Goal: Transaction & Acquisition: Purchase product/service

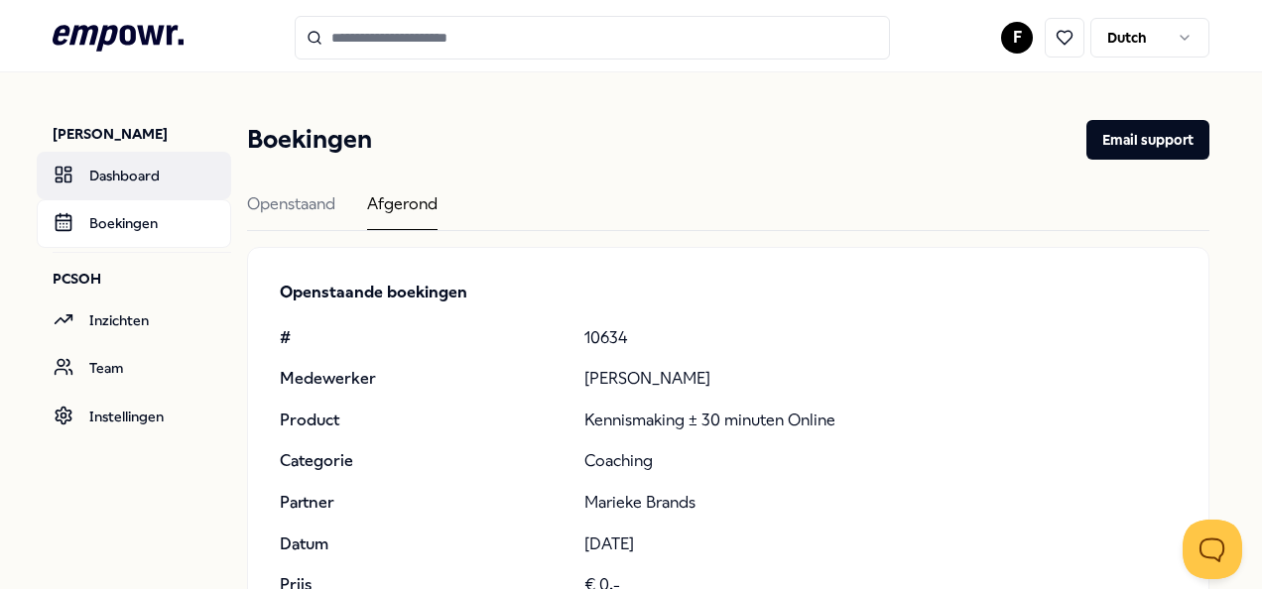
click at [118, 178] on link "Dashboard" at bounding box center [134, 176] width 194 height 48
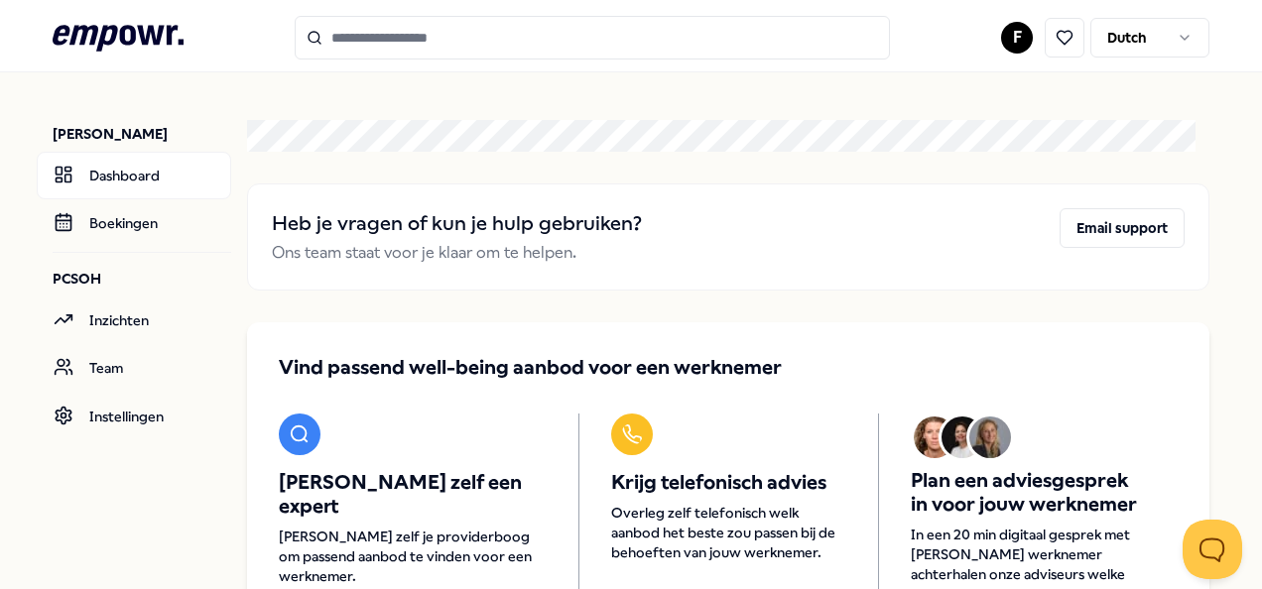
scroll to position [207, 0]
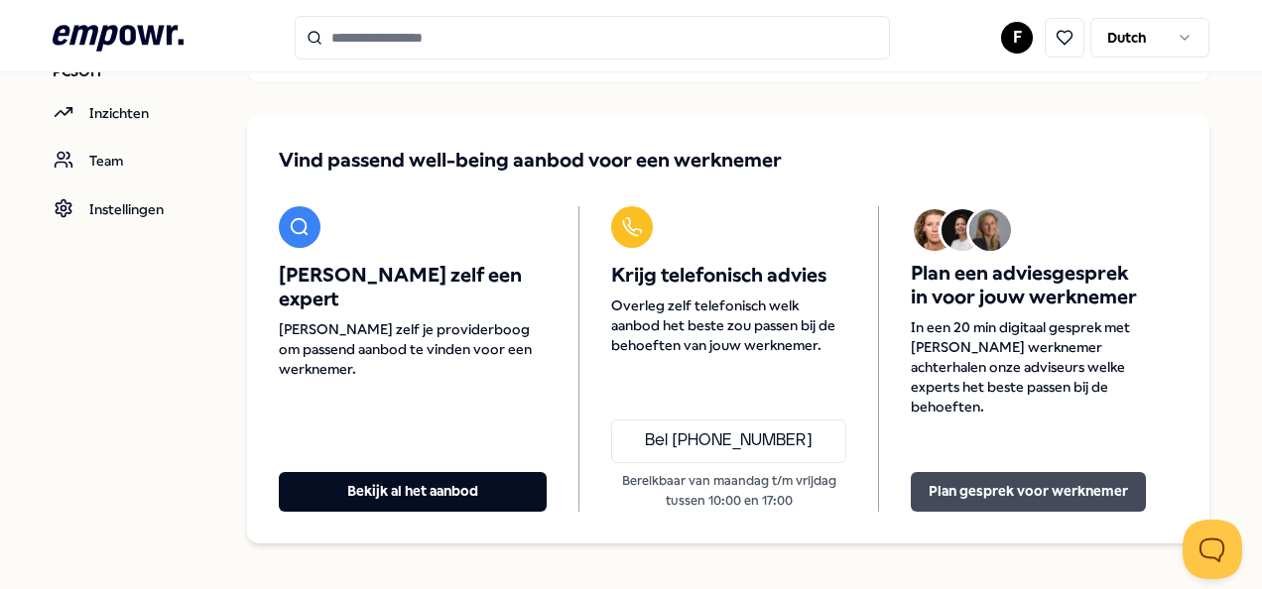
click at [972, 472] on button "Plan gesprek voor werknemer" at bounding box center [1028, 492] width 235 height 40
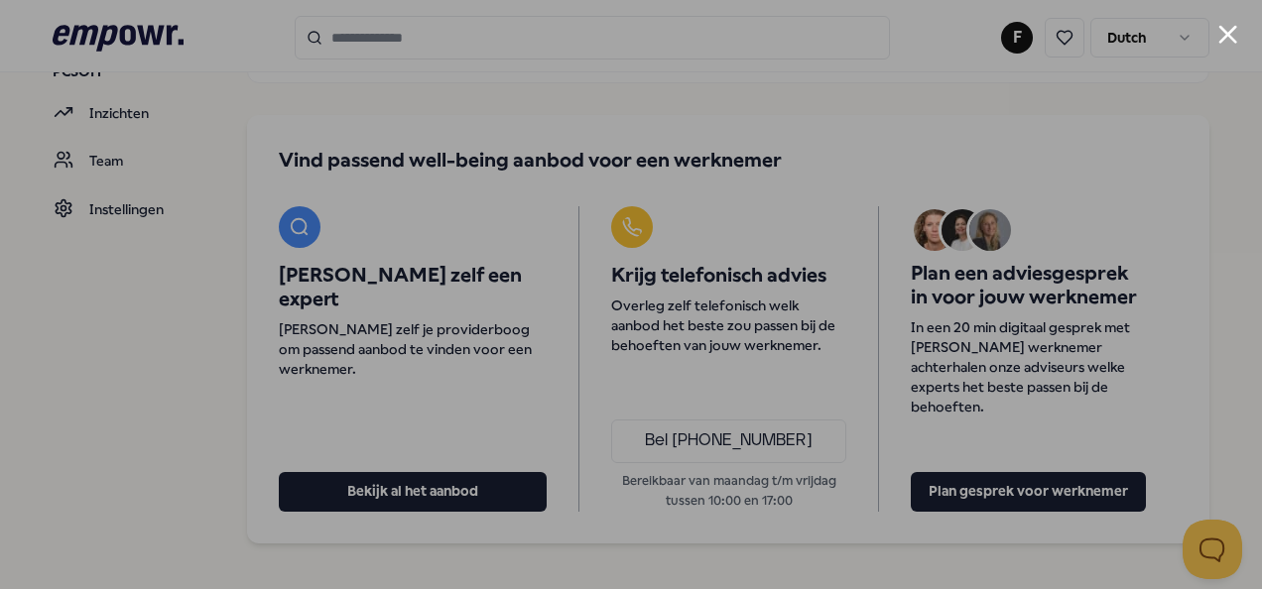
click at [112, 366] on div at bounding box center [631, 294] width 1262 height 589
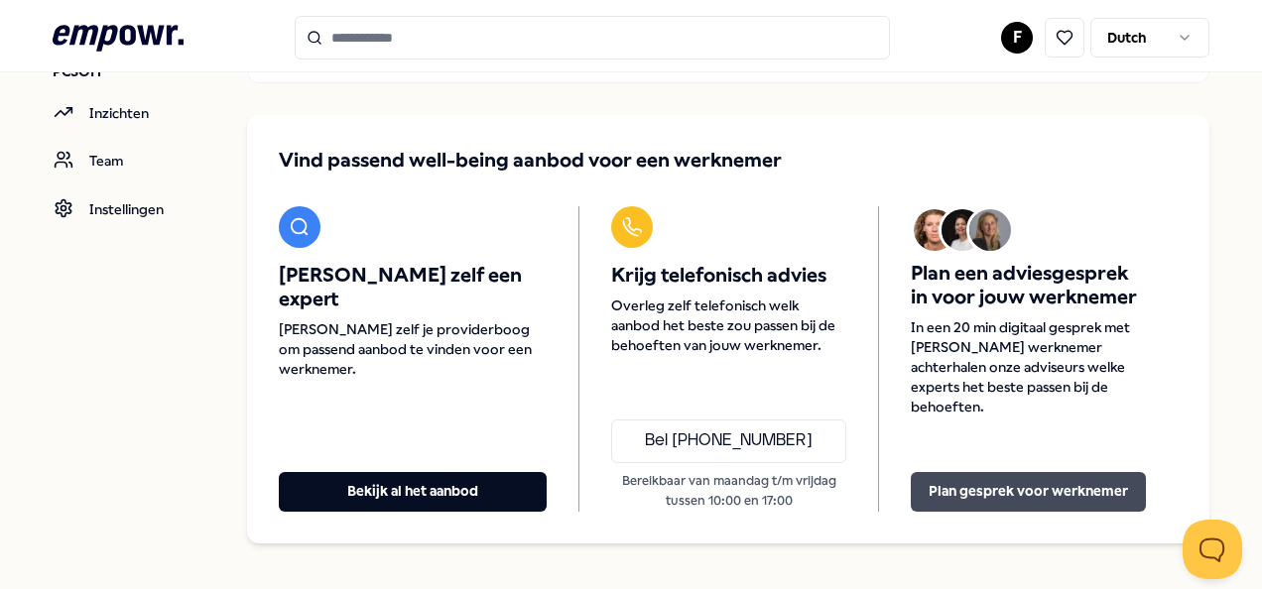
click at [995, 472] on button "Plan gesprek voor werknemer" at bounding box center [1028, 492] width 235 height 40
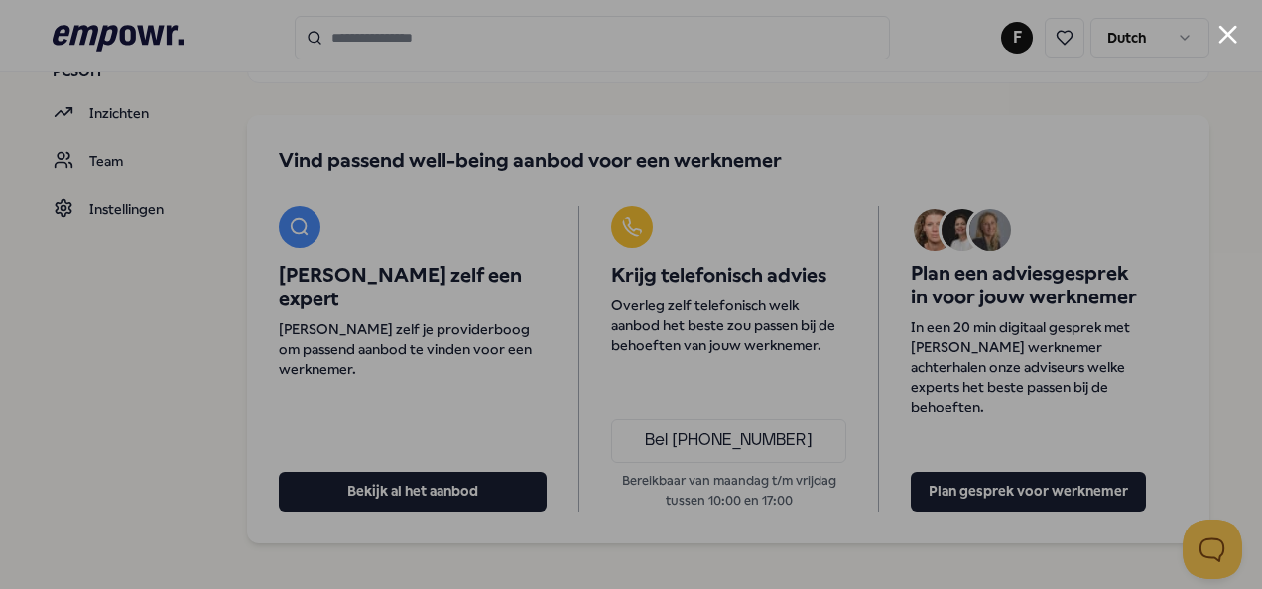
click at [1232, 31] on button "Close modal" at bounding box center [1227, 34] width 19 height 19
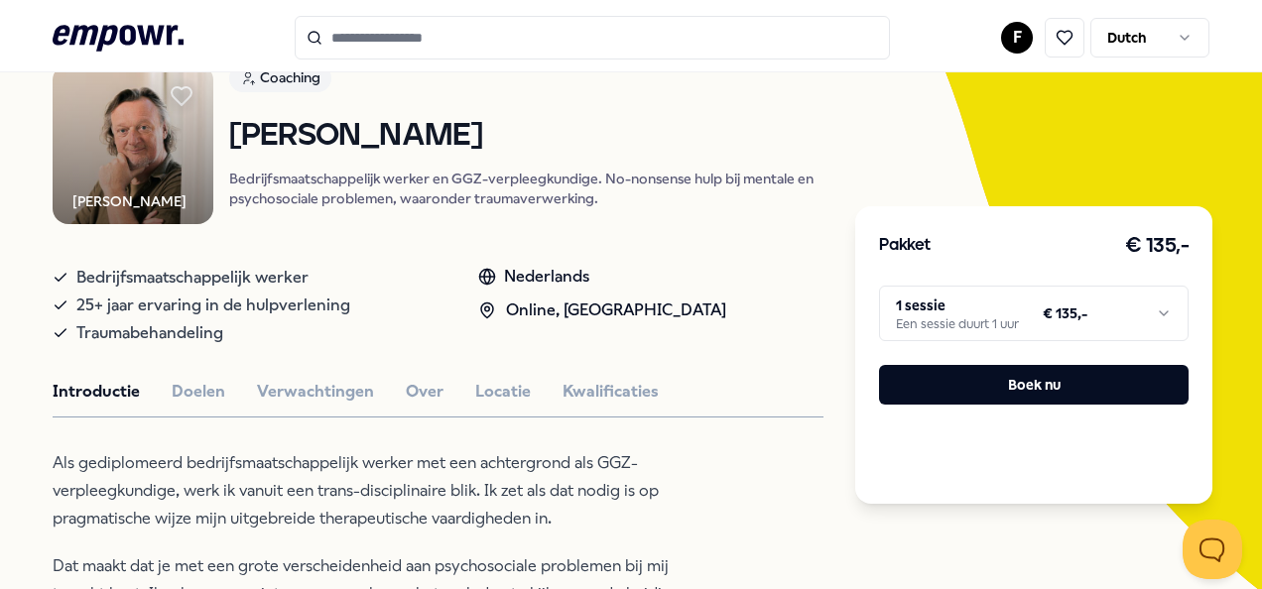
scroll to position [209, 0]
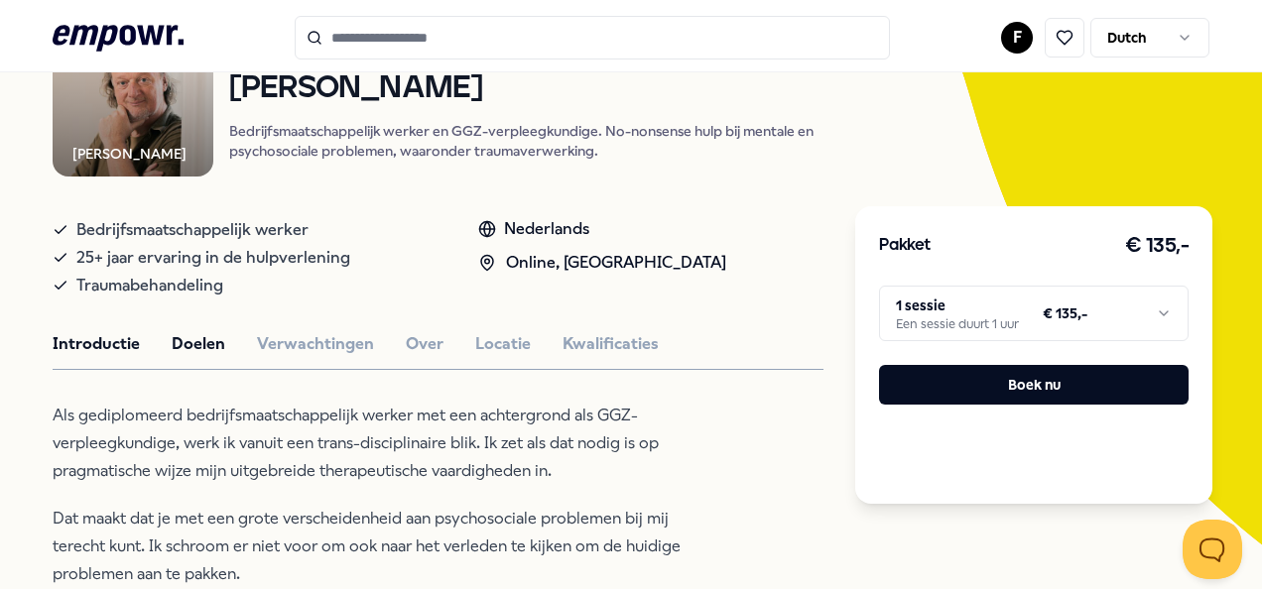
click at [172, 344] on button "Doelen" at bounding box center [199, 344] width 54 height 26
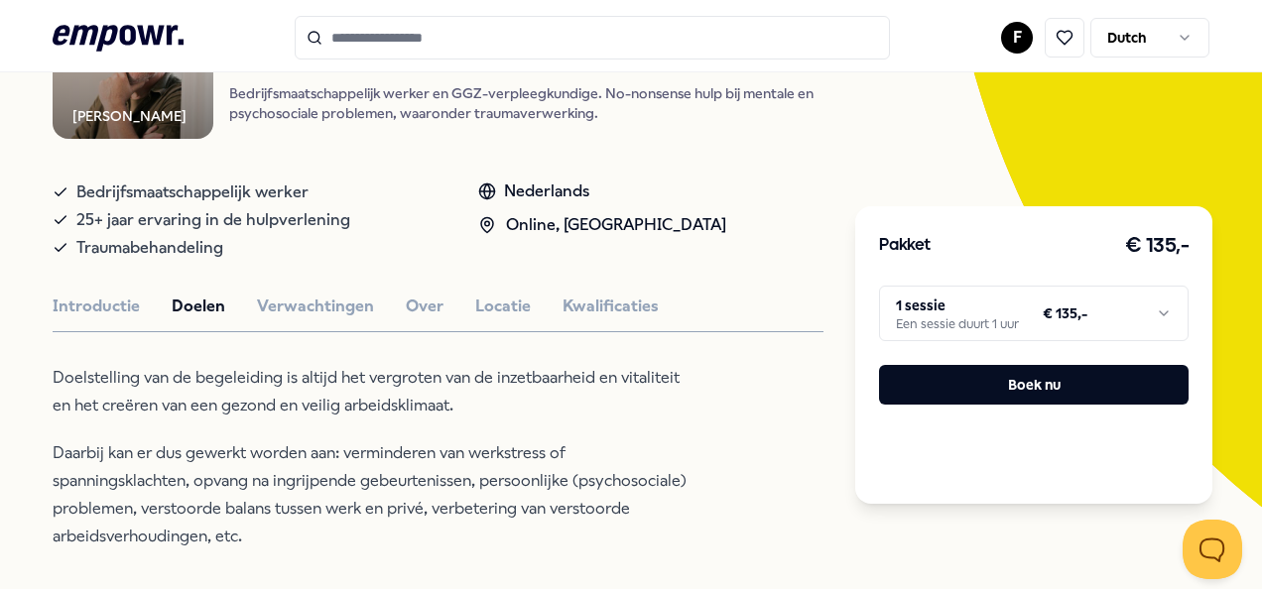
scroll to position [246, 0]
click at [314, 302] on button "Verwachtingen" at bounding box center [315, 308] width 117 height 26
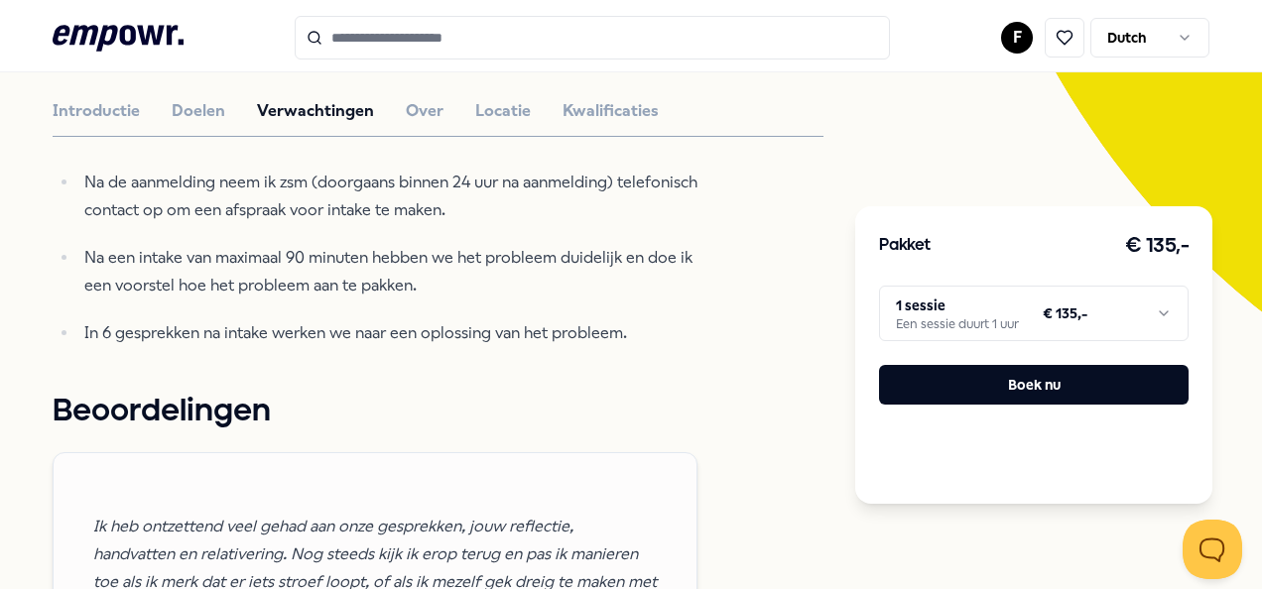
scroll to position [441, 0]
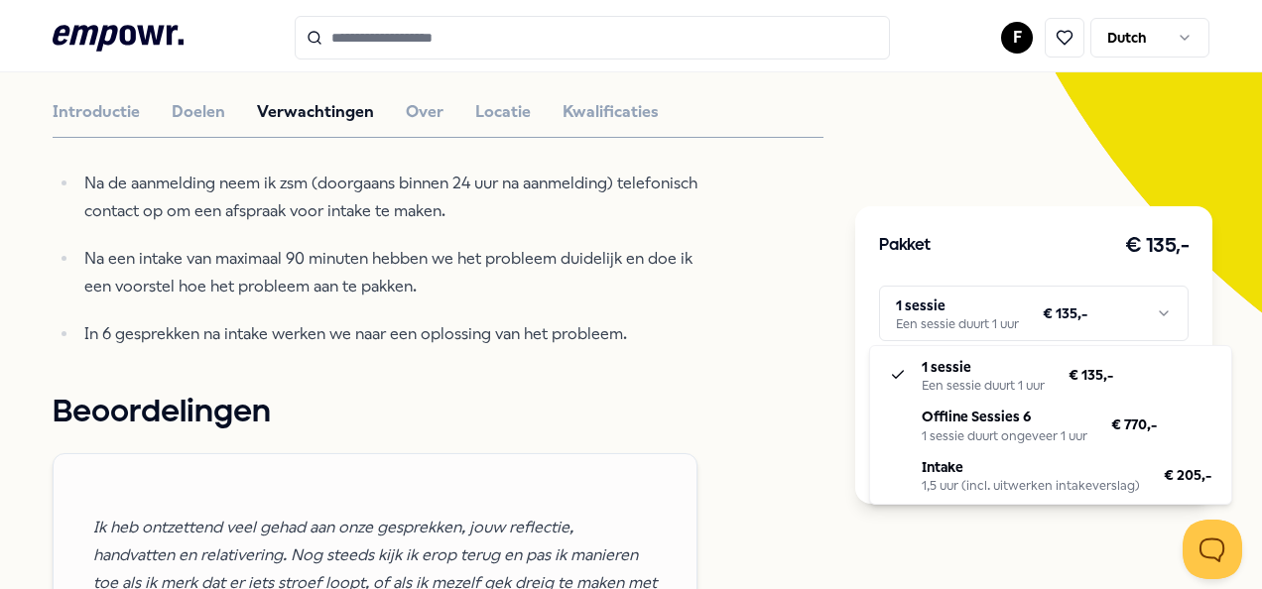
click at [1153, 311] on html ".empowr-logo_svg__cls-1{fill:#03032f} F Dutch Alle categorieën Self-care librar…" at bounding box center [631, 294] width 1262 height 589
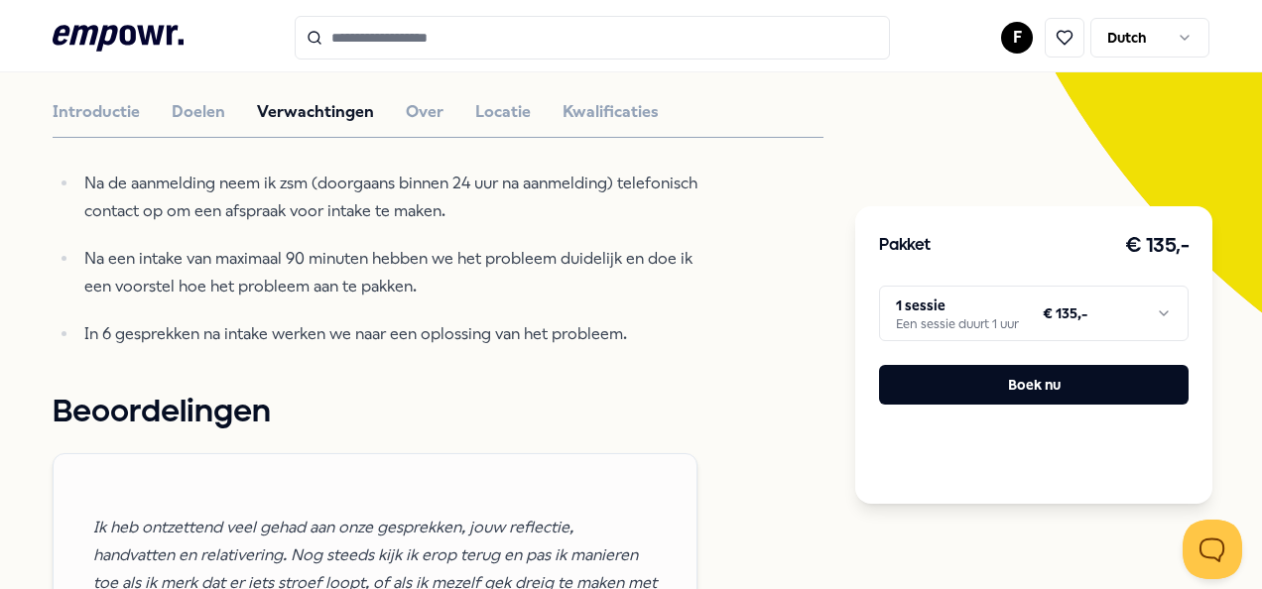
click at [1149, 314] on html ".empowr-logo_svg__cls-1{fill:#03032f} F Dutch Alle categorieën Self-care librar…" at bounding box center [631, 294] width 1262 height 589
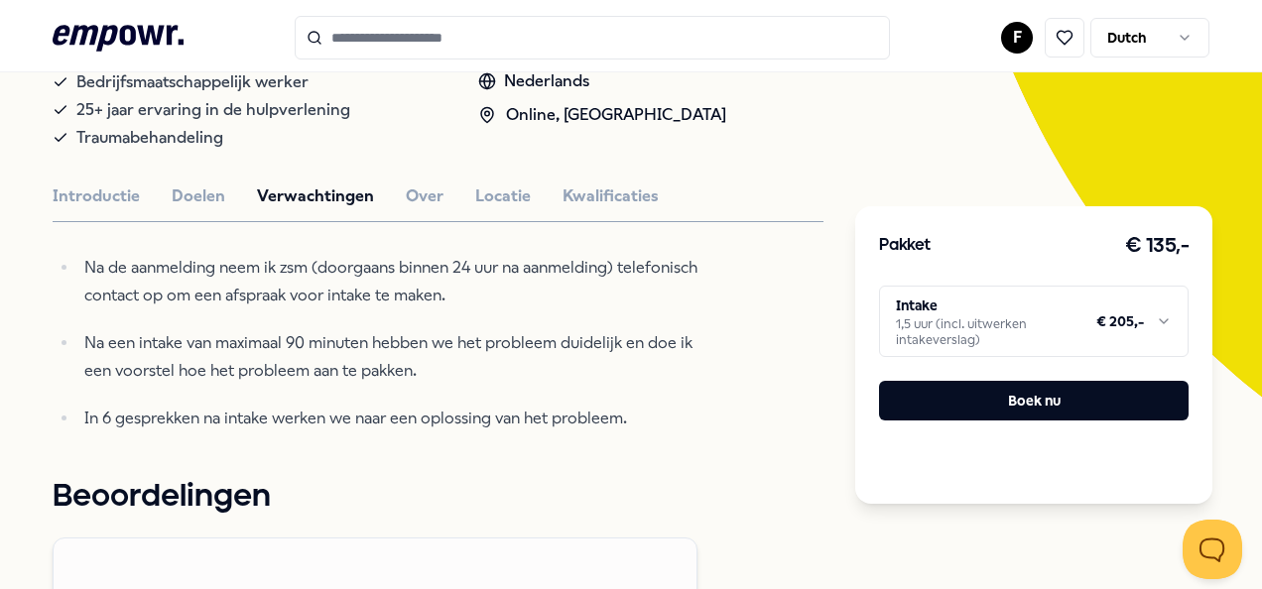
scroll to position [356, 0]
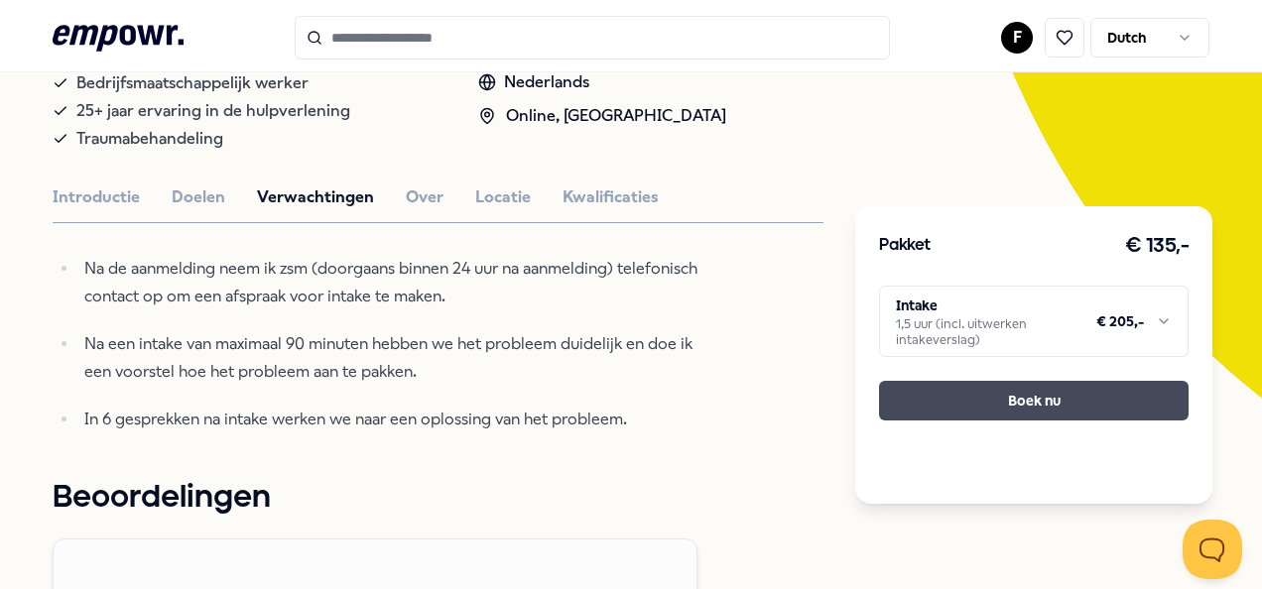
click at [970, 399] on button "Boek nu" at bounding box center [1034, 401] width 310 height 40
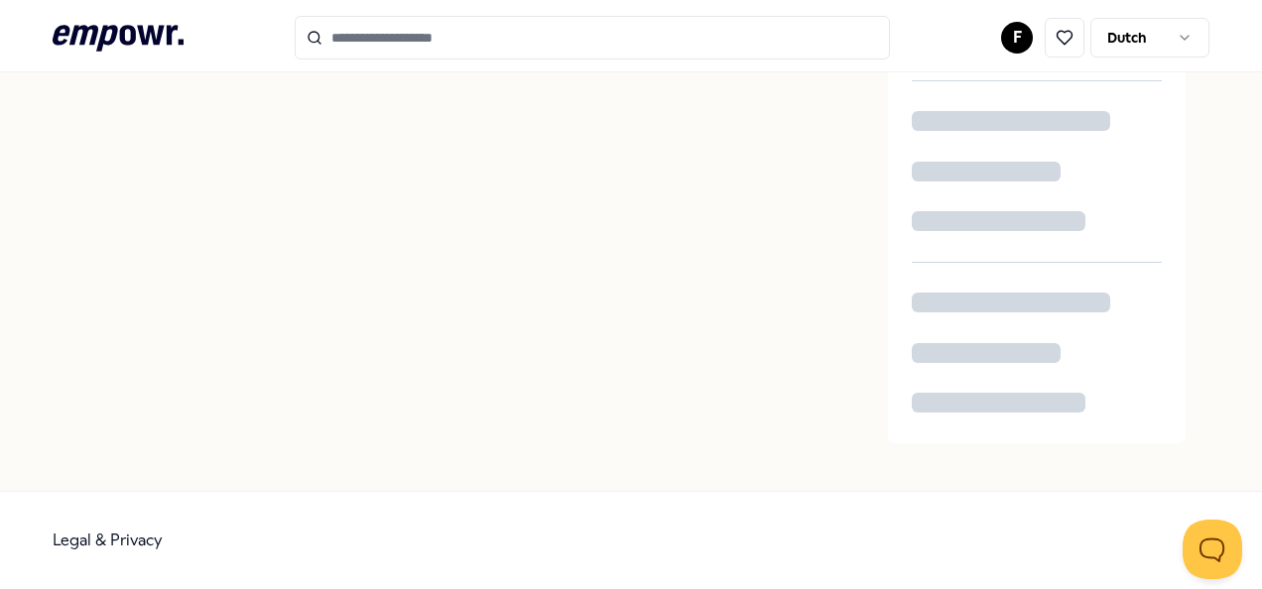
scroll to position [72, 0]
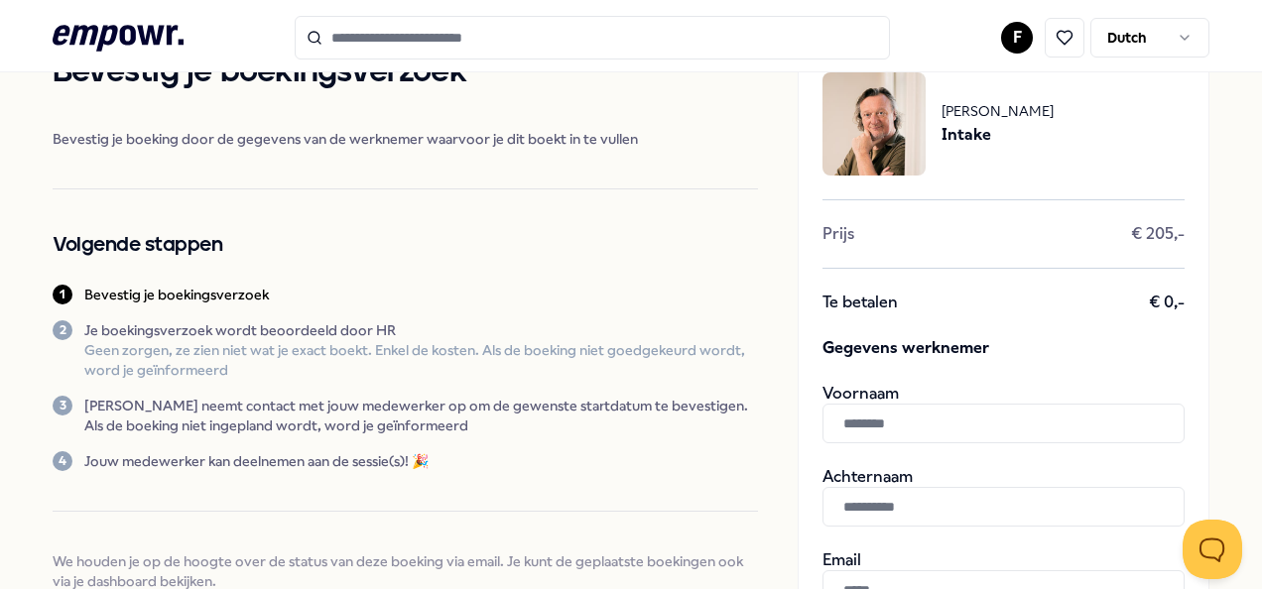
click at [925, 421] on input "text" at bounding box center [1003, 424] width 362 height 40
type input "****"
click at [890, 506] on input "text" at bounding box center [1003, 507] width 362 height 40
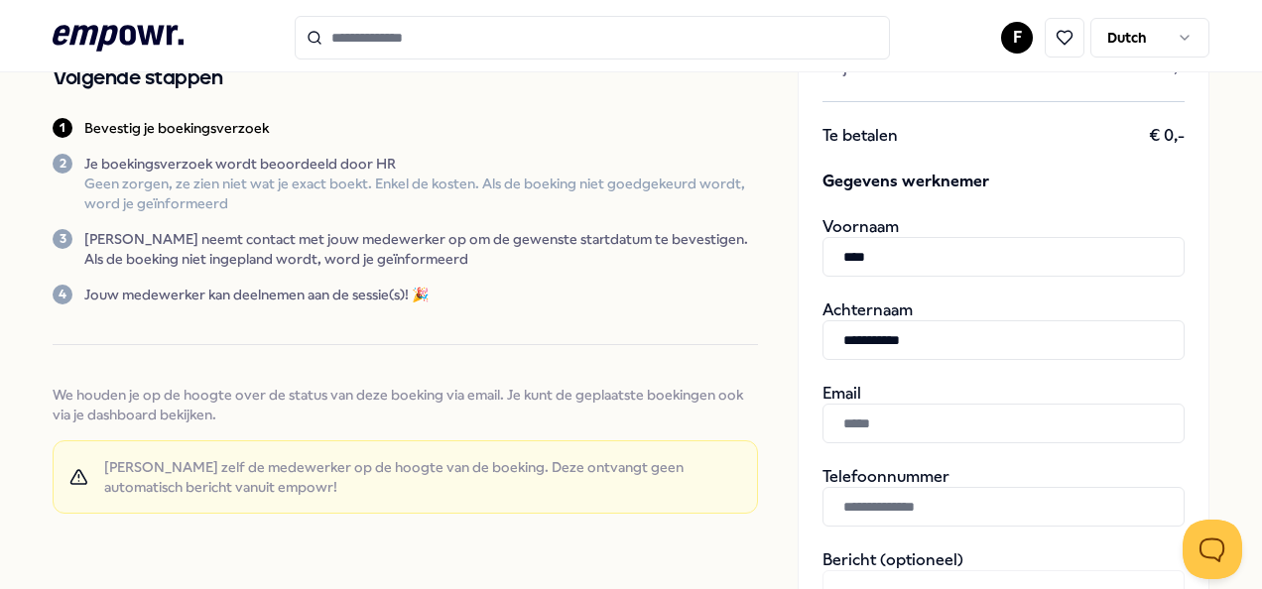
type input "**********"
paste input "**********"
type input "**********"
click at [894, 509] on input "text" at bounding box center [1003, 507] width 362 height 40
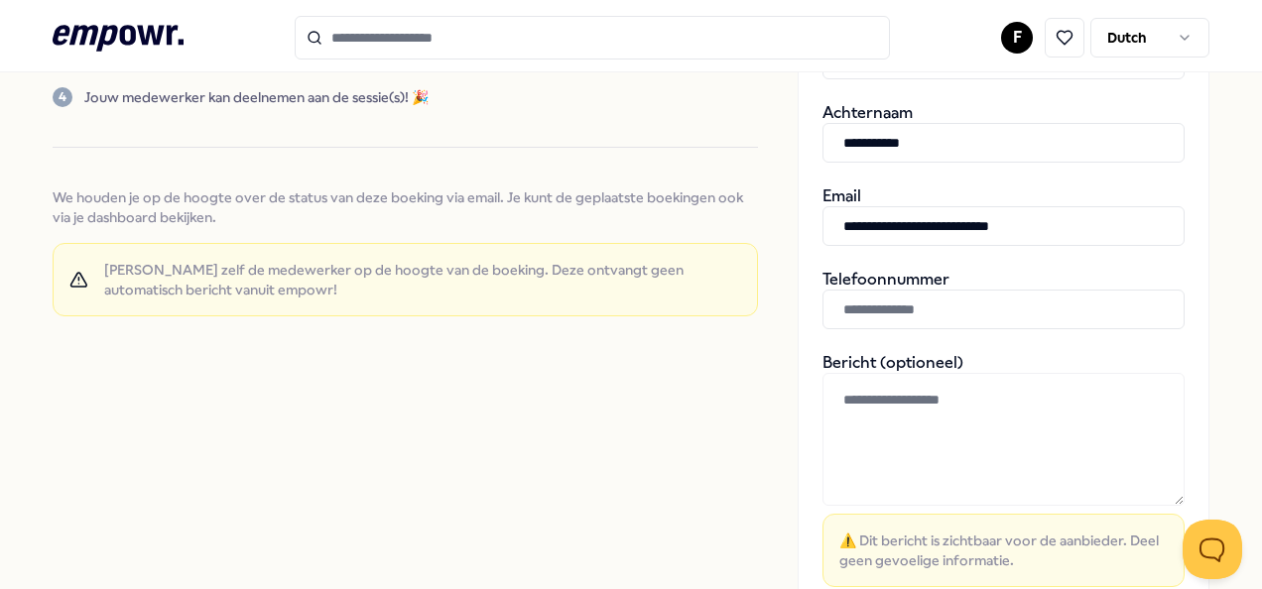
scroll to position [438, 0]
paste input "**********"
type input "**********"
click at [840, 397] on textarea at bounding box center [1003, 438] width 362 height 133
type textarea "*"
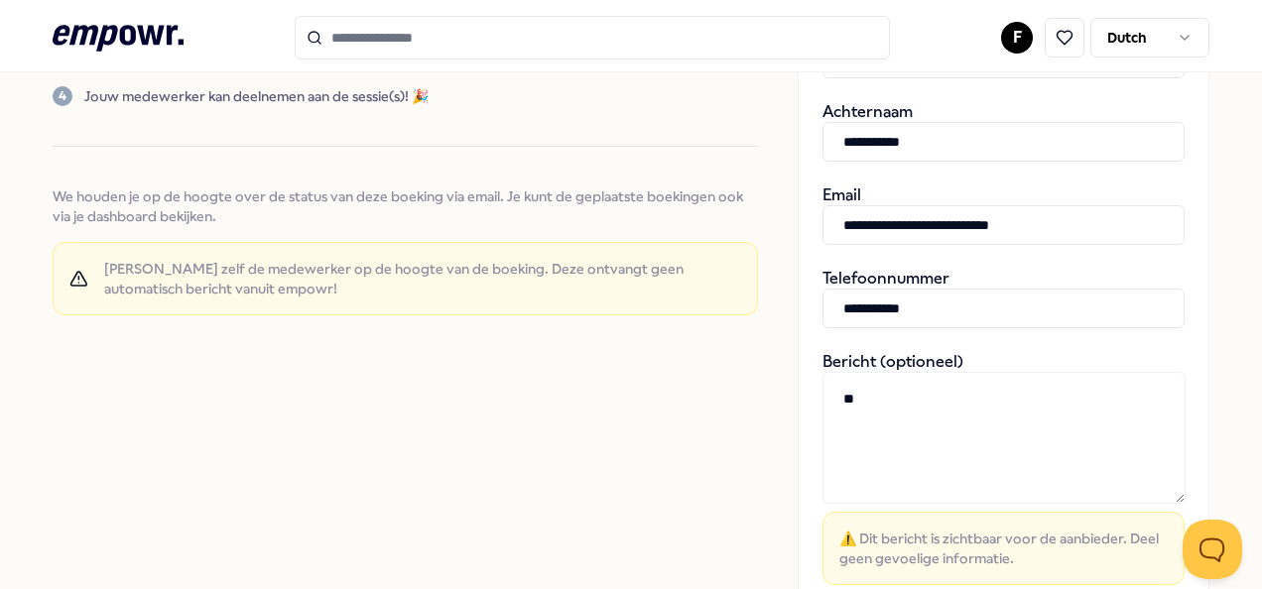
type textarea "*"
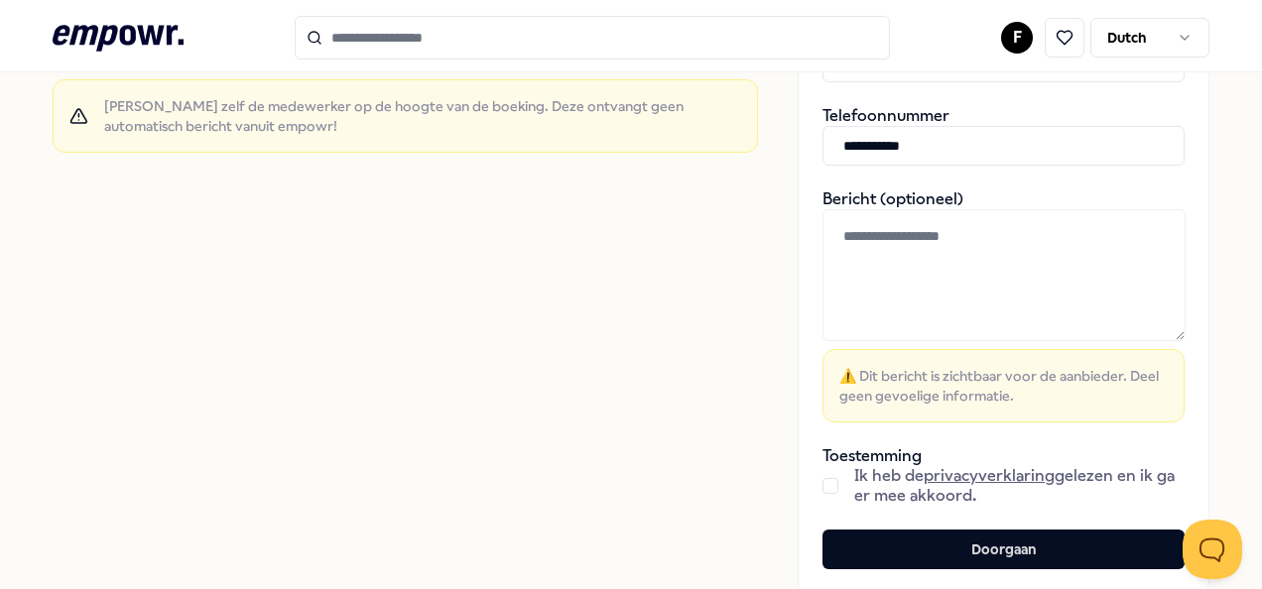
scroll to position [743, 0]
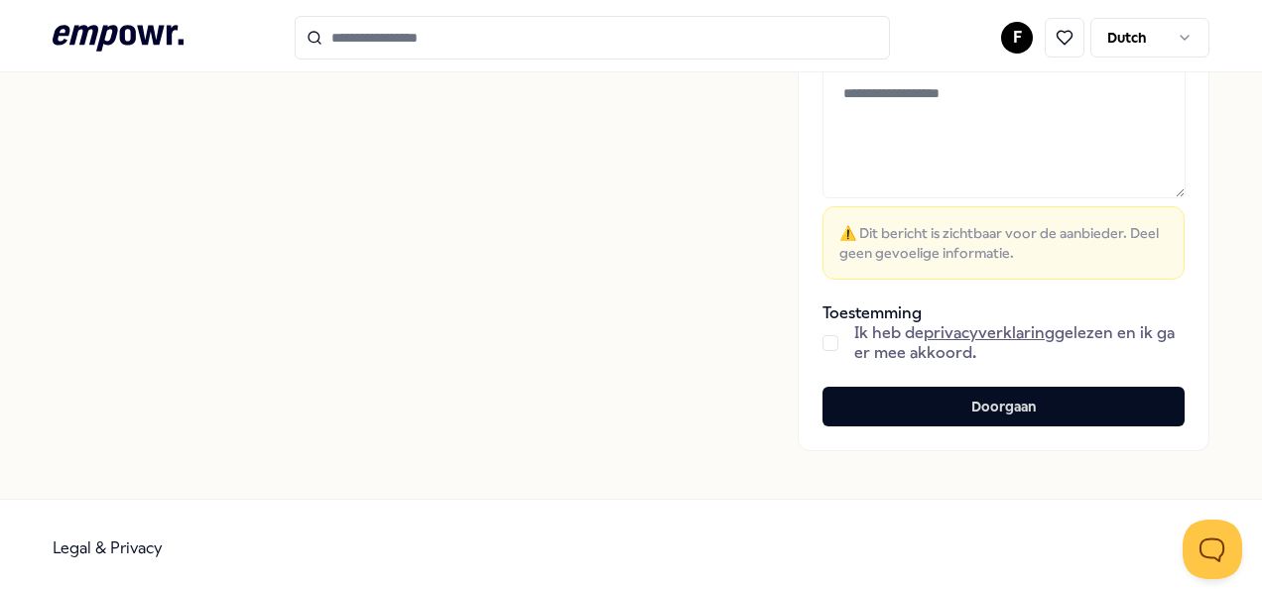
click at [822, 347] on button "button" at bounding box center [830, 343] width 16 height 16
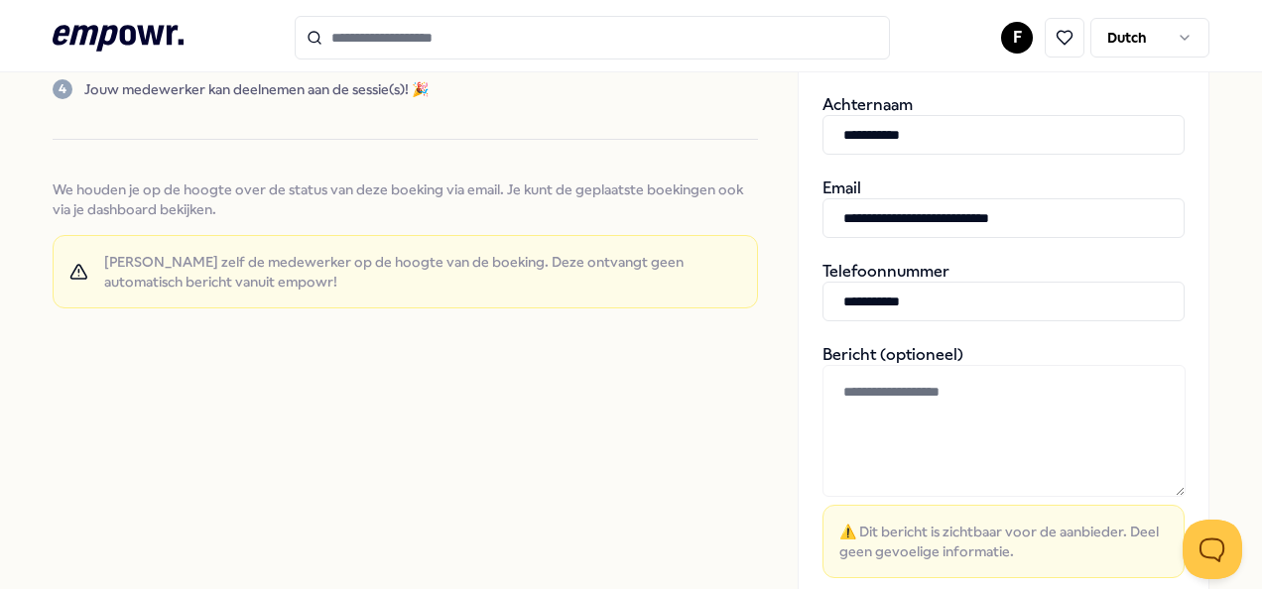
scroll to position [446, 0]
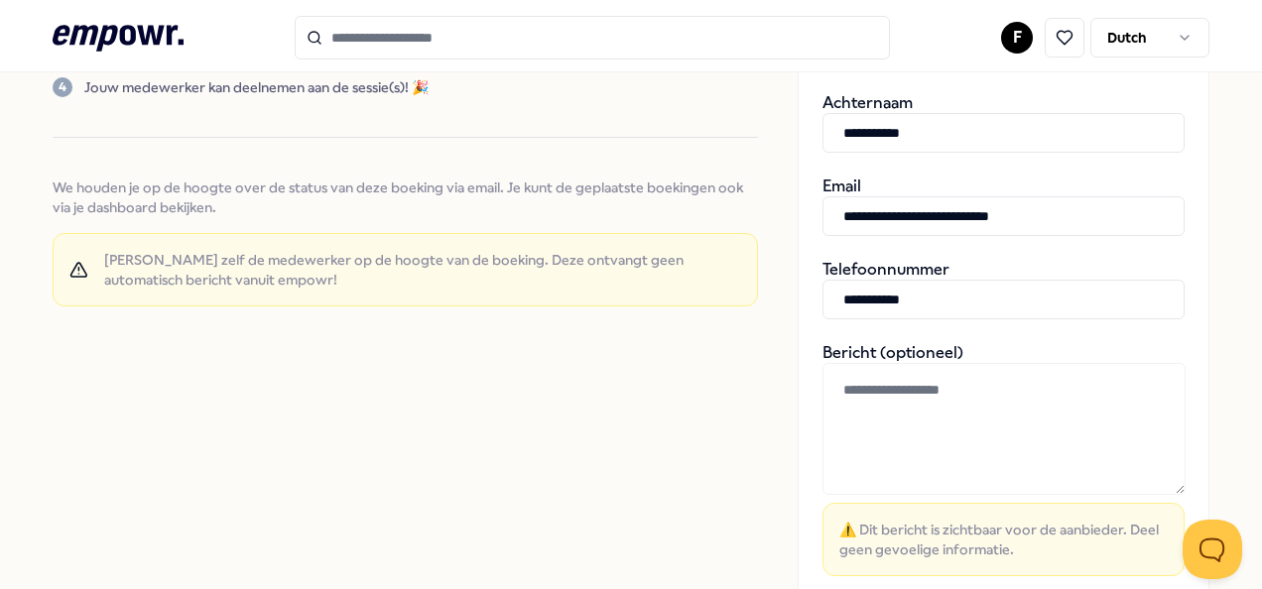
click at [825, 389] on textarea at bounding box center [1003, 429] width 363 height 132
type textarea "*"
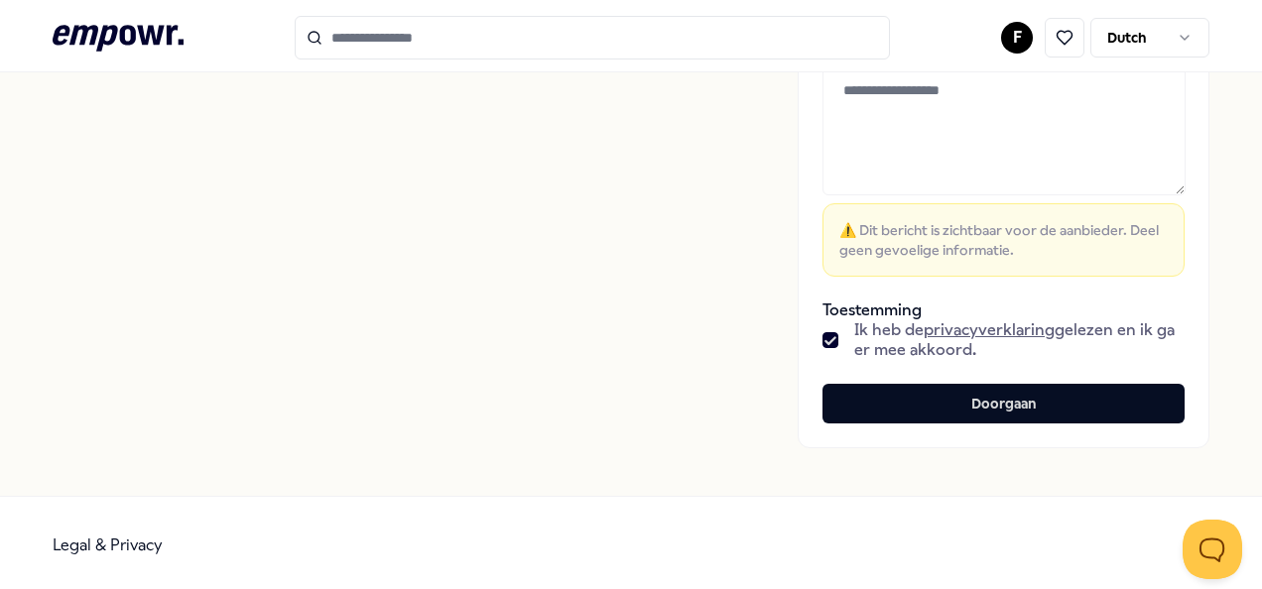
scroll to position [749, 0]
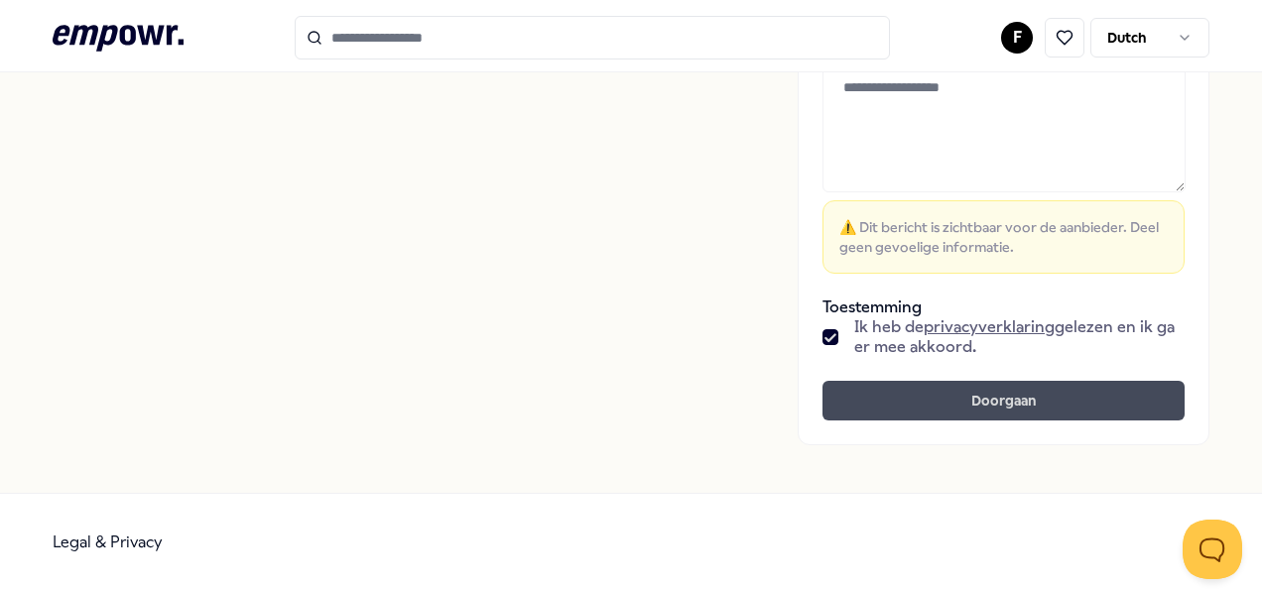
click at [1006, 401] on button "Doorgaan" at bounding box center [1003, 401] width 362 height 40
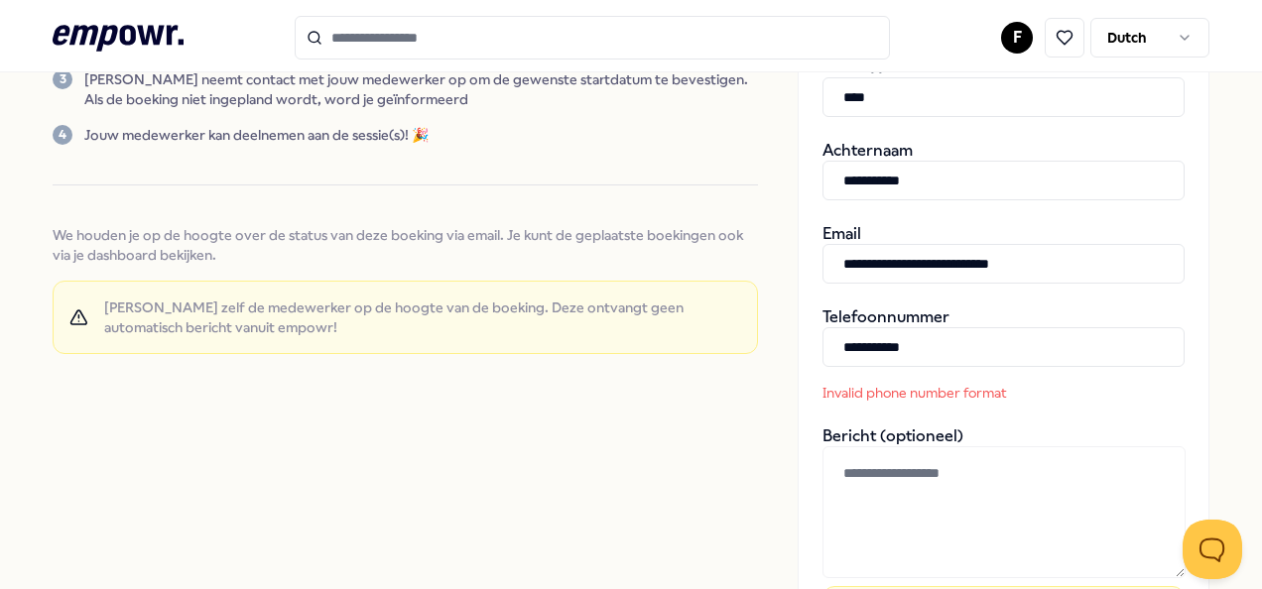
scroll to position [400, 0]
click at [856, 342] on input "**********" at bounding box center [1003, 346] width 362 height 40
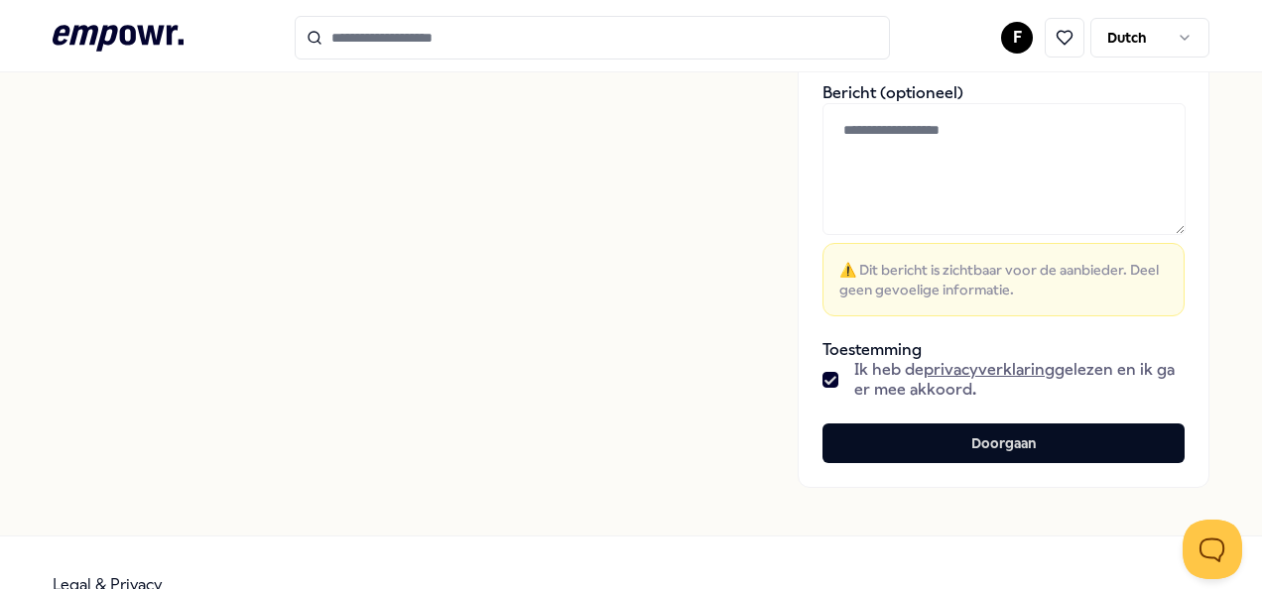
scroll to position [710, 0]
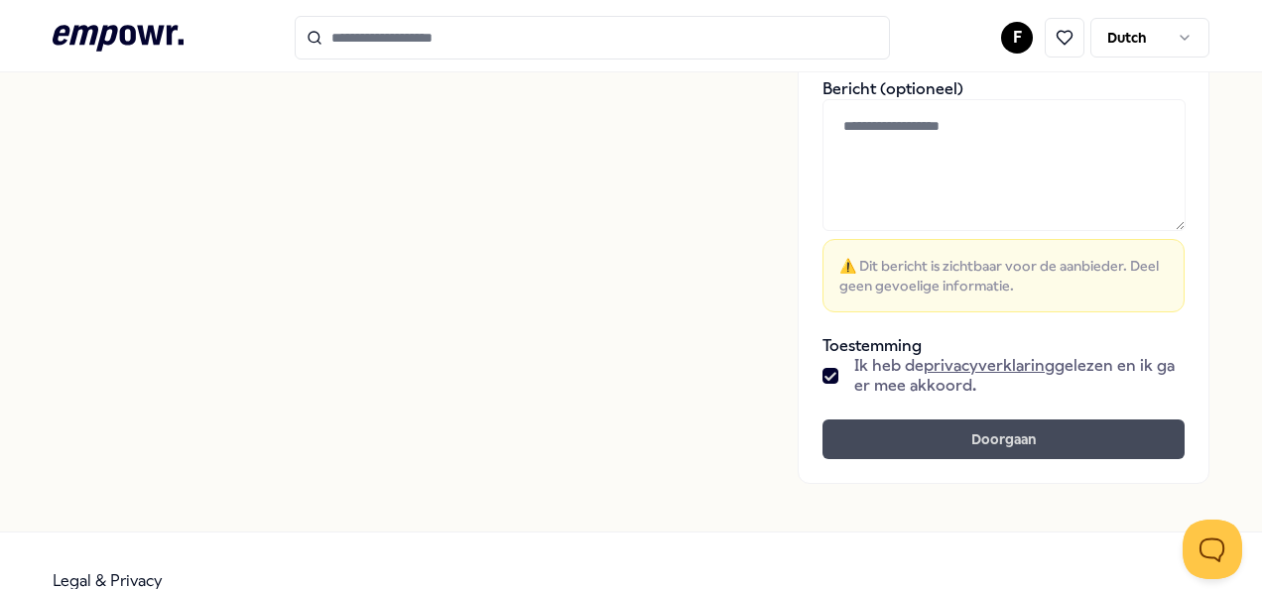
type input "**********"
click at [994, 429] on button "Doorgaan" at bounding box center [1003, 440] width 362 height 40
